Goal: Information Seeking & Learning: Learn about a topic

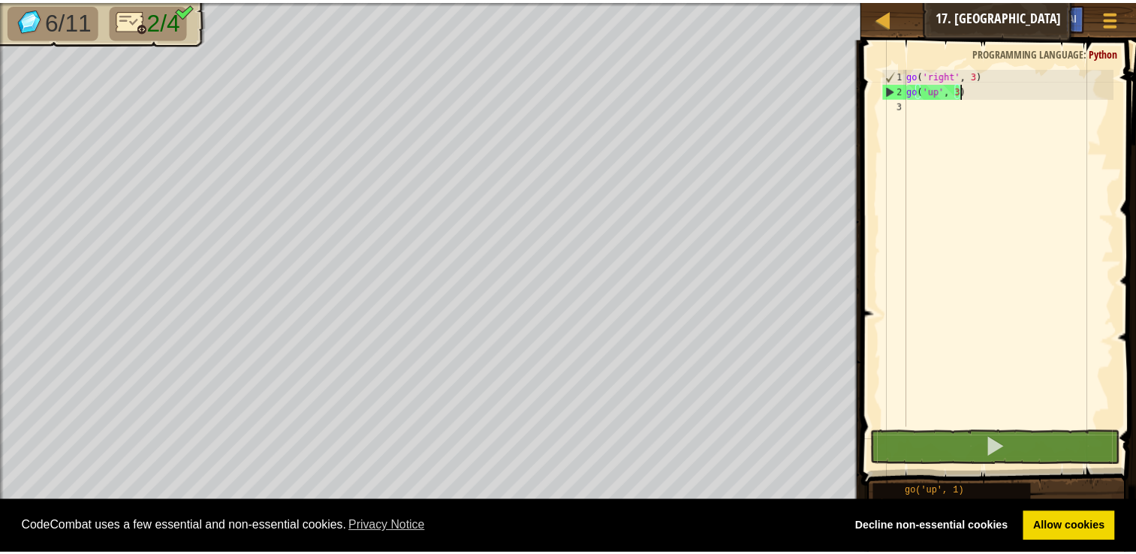
scroll to position [7, 4]
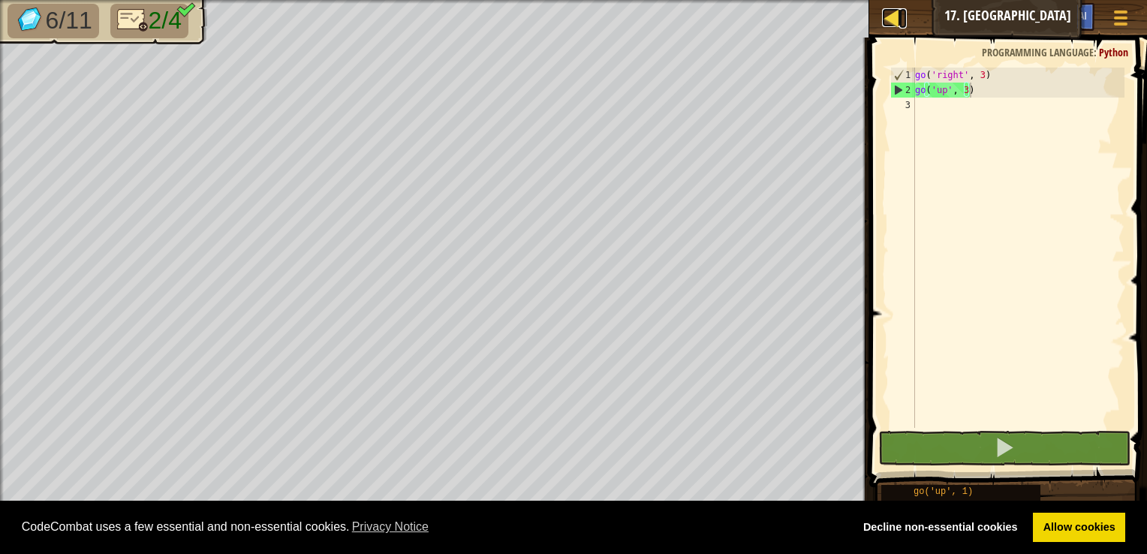
click at [896, 18] on div at bounding box center [891, 17] width 19 height 19
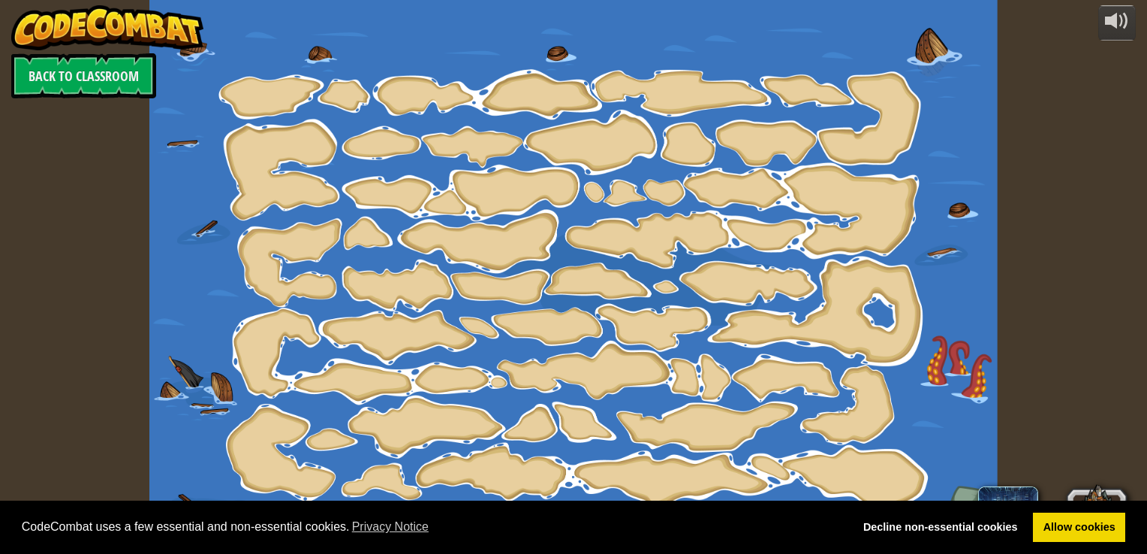
click at [143, 30] on img at bounding box center [107, 27] width 192 height 45
